Goal: Navigation & Orientation: Find specific page/section

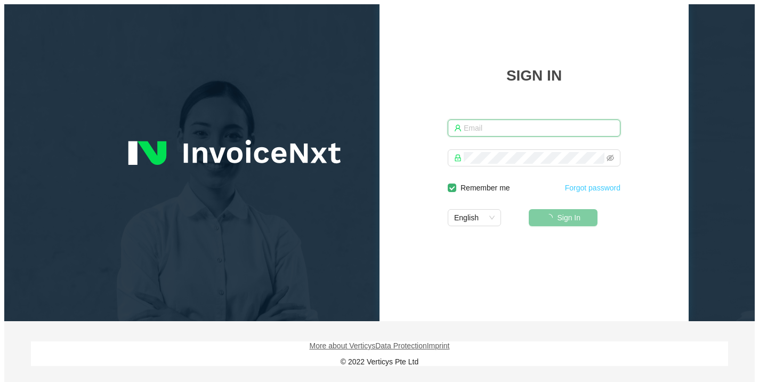
type input "[DOMAIN_NAME][EMAIL_ADDRESS][DOMAIN_NAME]"
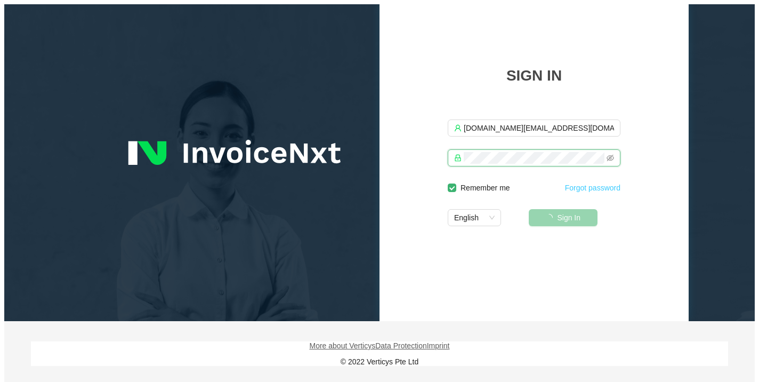
click at [543, 209] on button "Sign In" at bounding box center [563, 217] width 69 height 17
click at [583, 226] on div "Sign In" at bounding box center [563, 220] width 141 height 22
click at [565, 219] on span "Sign In" at bounding box center [562, 218] width 23 height 12
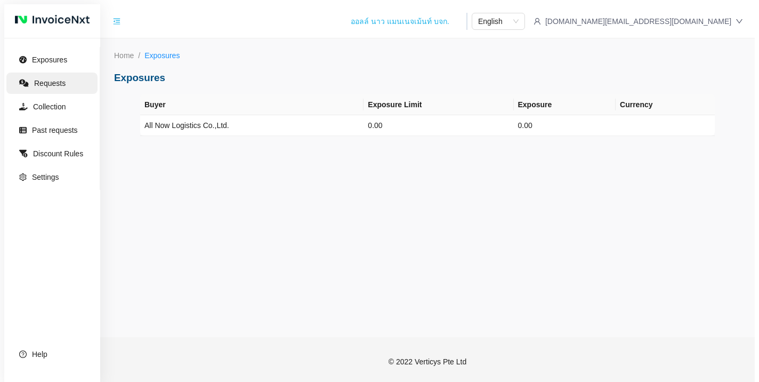
click at [50, 79] on link "Requests" at bounding box center [49, 83] width 31 height 9
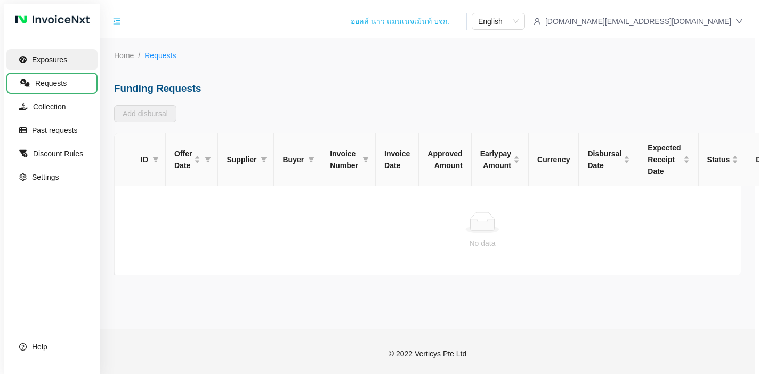
click at [37, 60] on link "Exposures" at bounding box center [49, 59] width 35 height 9
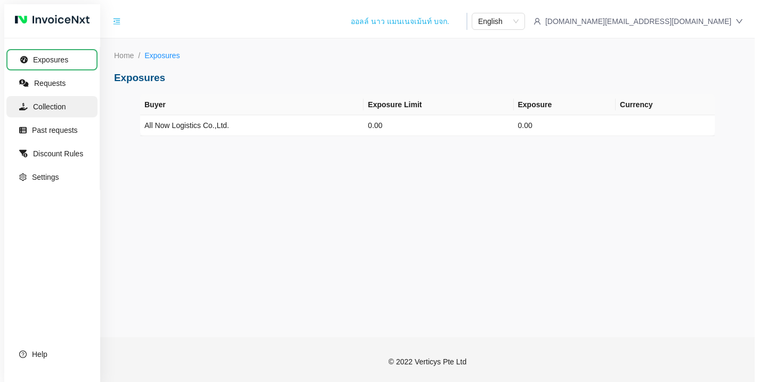
click at [54, 106] on link "Collection" at bounding box center [49, 106] width 33 height 9
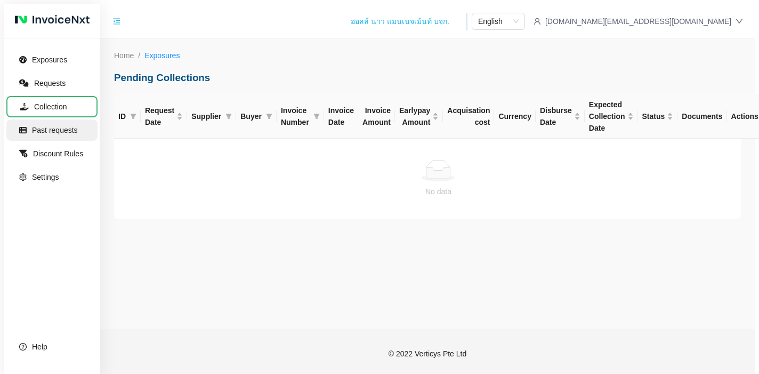
click at [53, 134] on link "Past requests" at bounding box center [55, 130] width 46 height 9
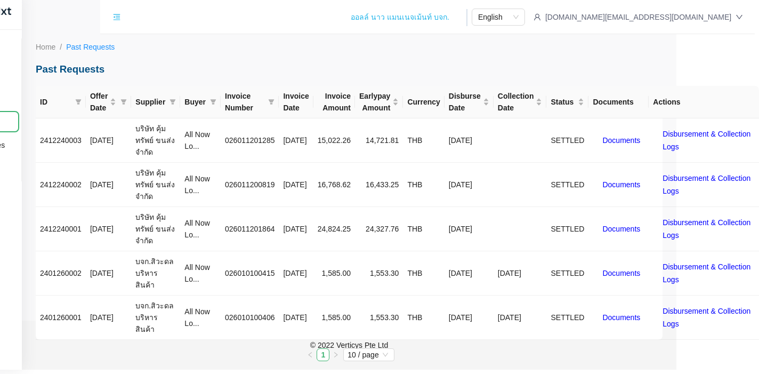
scroll to position [9, 0]
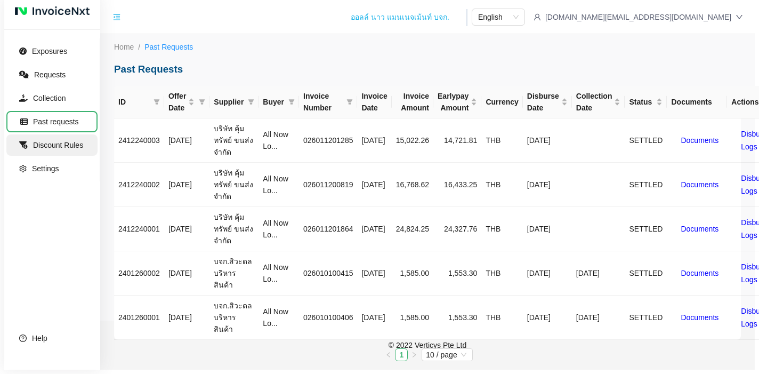
click at [83, 144] on link "Discount Rules" at bounding box center [58, 145] width 50 height 9
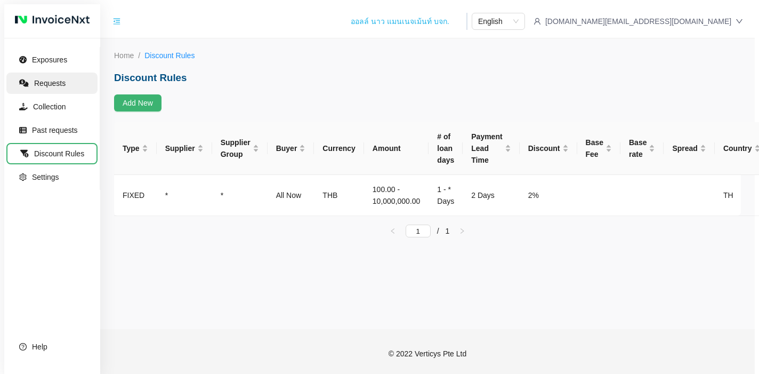
click at [49, 87] on link "Requests" at bounding box center [49, 83] width 31 height 9
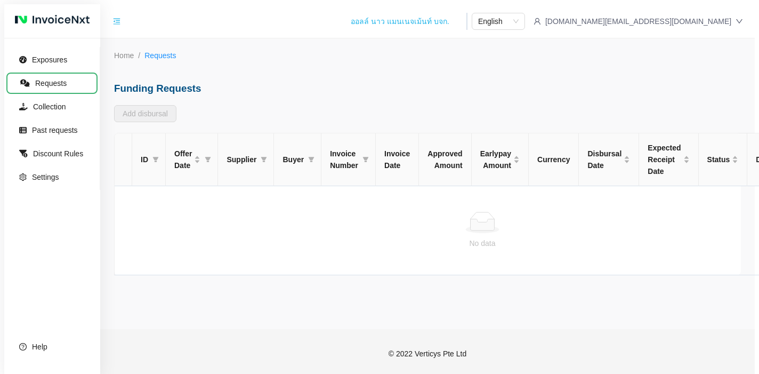
click at [50, 70] on ul "Exposures Requests Collection Past requests Discount Rules Settings Help" at bounding box center [52, 118] width 96 height 143
click at [50, 64] on link "Exposures" at bounding box center [49, 59] width 35 height 9
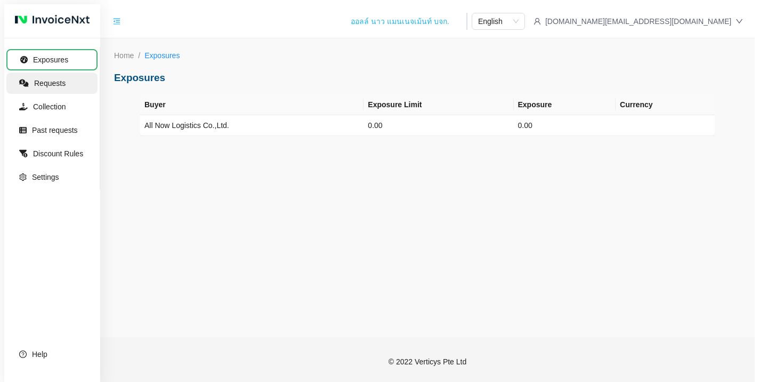
click at [39, 84] on link "Requests" at bounding box center [49, 83] width 31 height 9
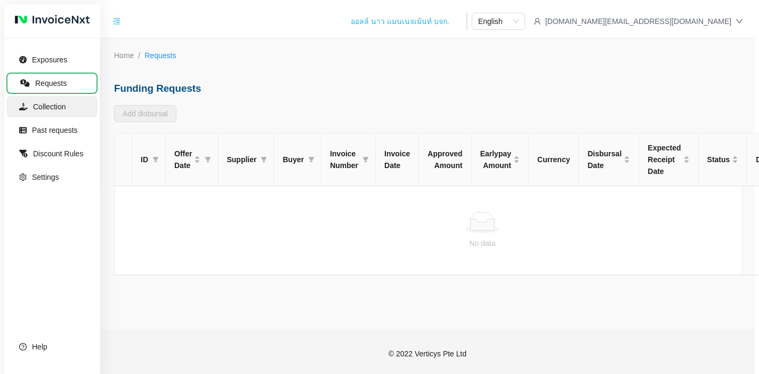
click at [47, 108] on link "Collection" at bounding box center [49, 106] width 33 height 9
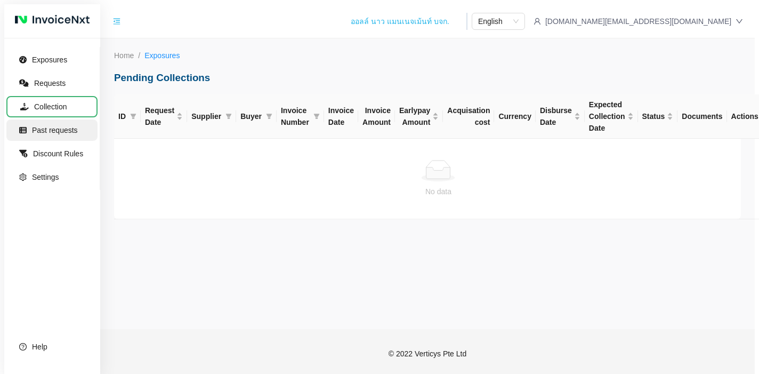
click at [47, 134] on link "Past requests" at bounding box center [55, 130] width 46 height 9
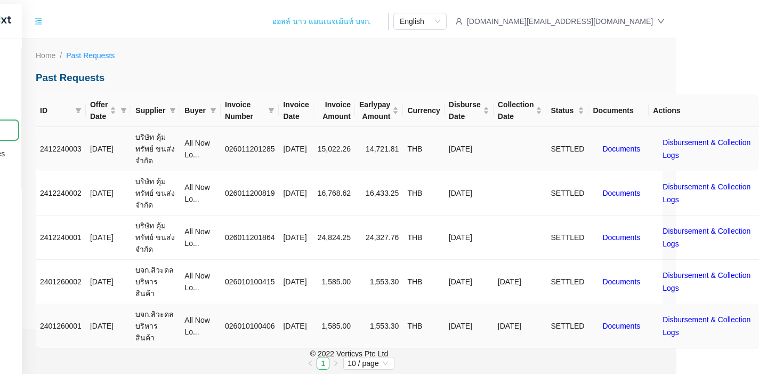
scroll to position [0, 108]
click at [615, 150] on span "Documents" at bounding box center [621, 149] width 38 height 12
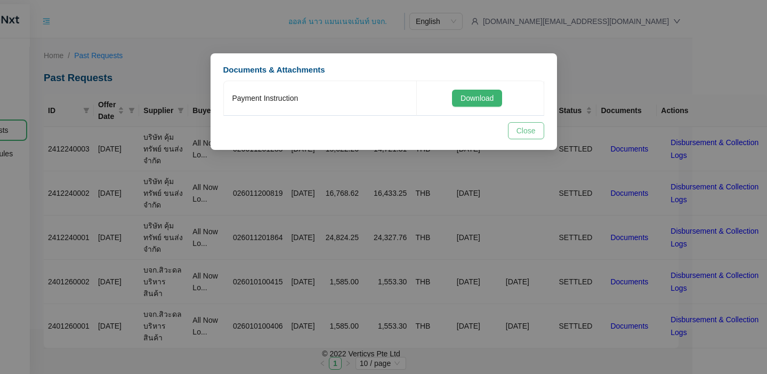
click at [521, 134] on span "Close" at bounding box center [525, 131] width 19 height 12
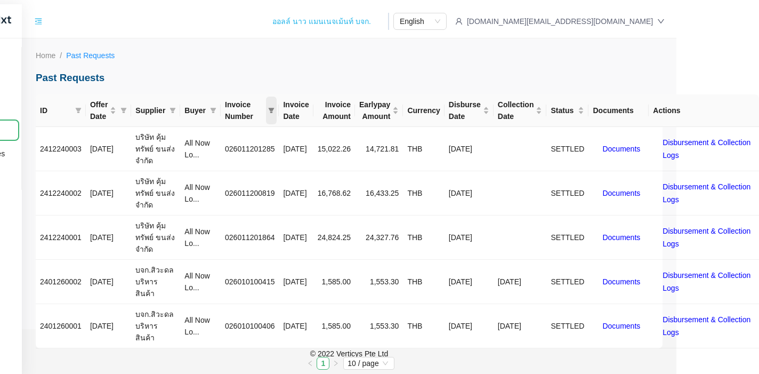
scroll to position [0, 0]
